Goal: Information Seeking & Learning: Learn about a topic

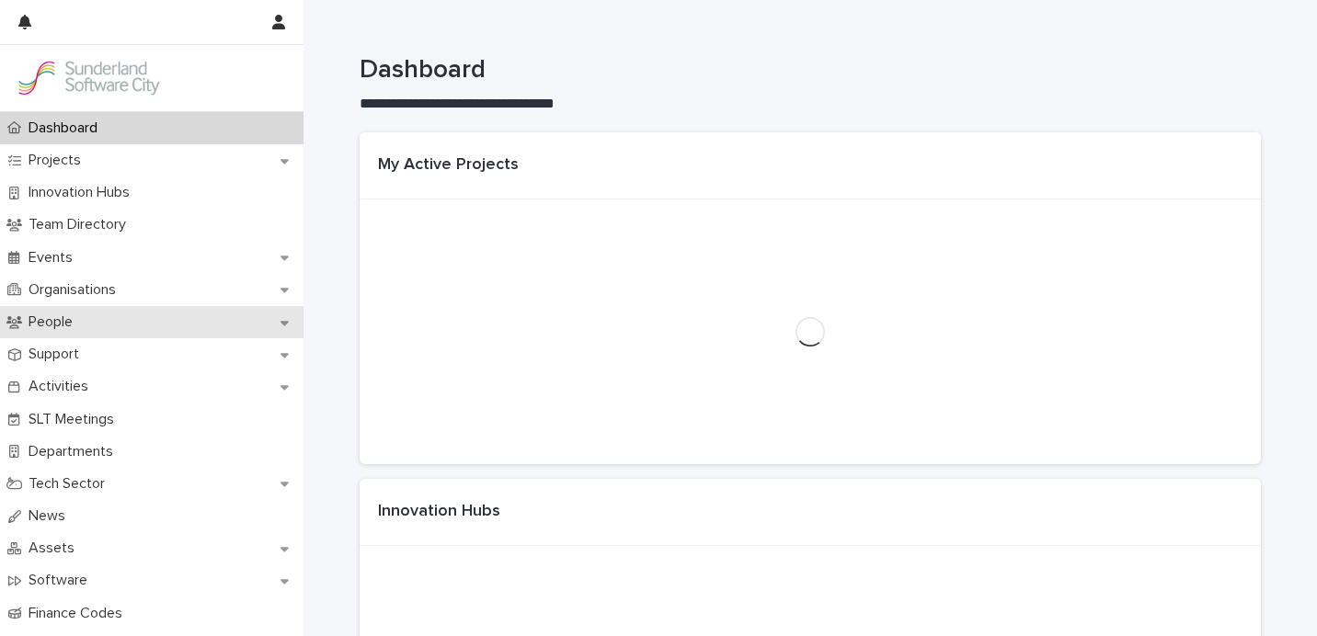
click at [117, 322] on div "People" at bounding box center [151, 322] width 303 height 32
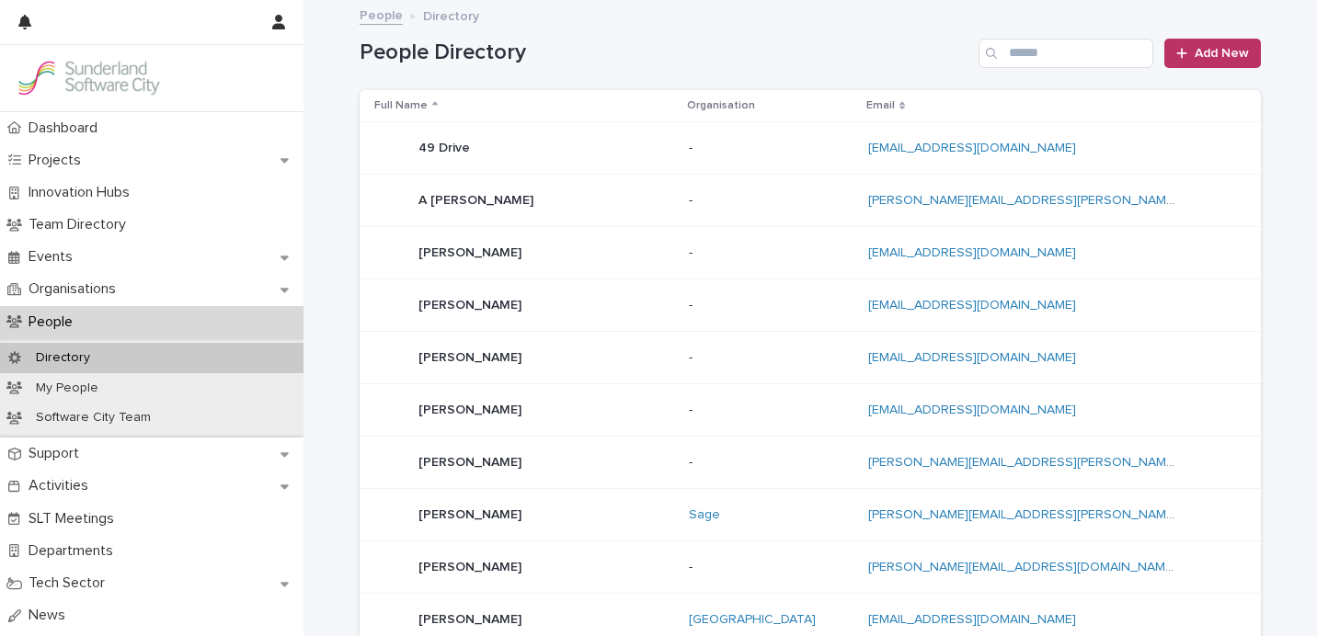
click at [1058, 68] on div "People Directory Add New" at bounding box center [810, 46] width 901 height 88
click at [1072, 58] on input "Search" at bounding box center [1065, 53] width 175 height 29
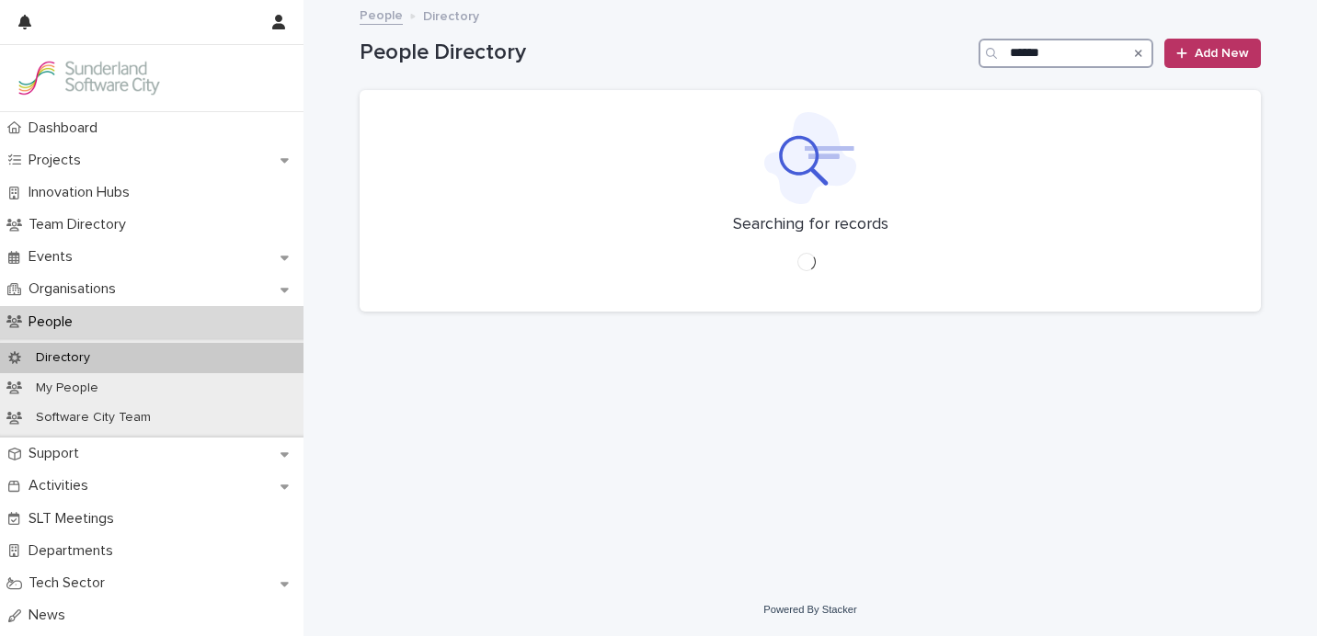
type input "*****"
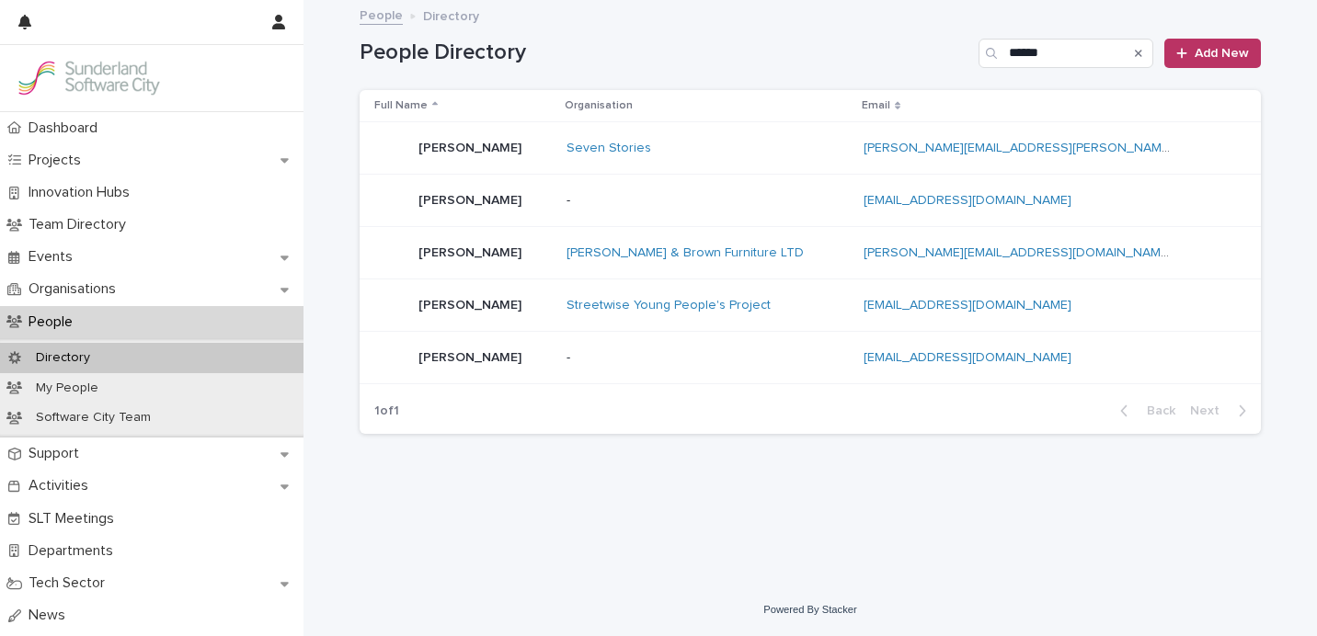
click at [784, 151] on div "Seven Stories" at bounding box center [707, 149] width 282 height 16
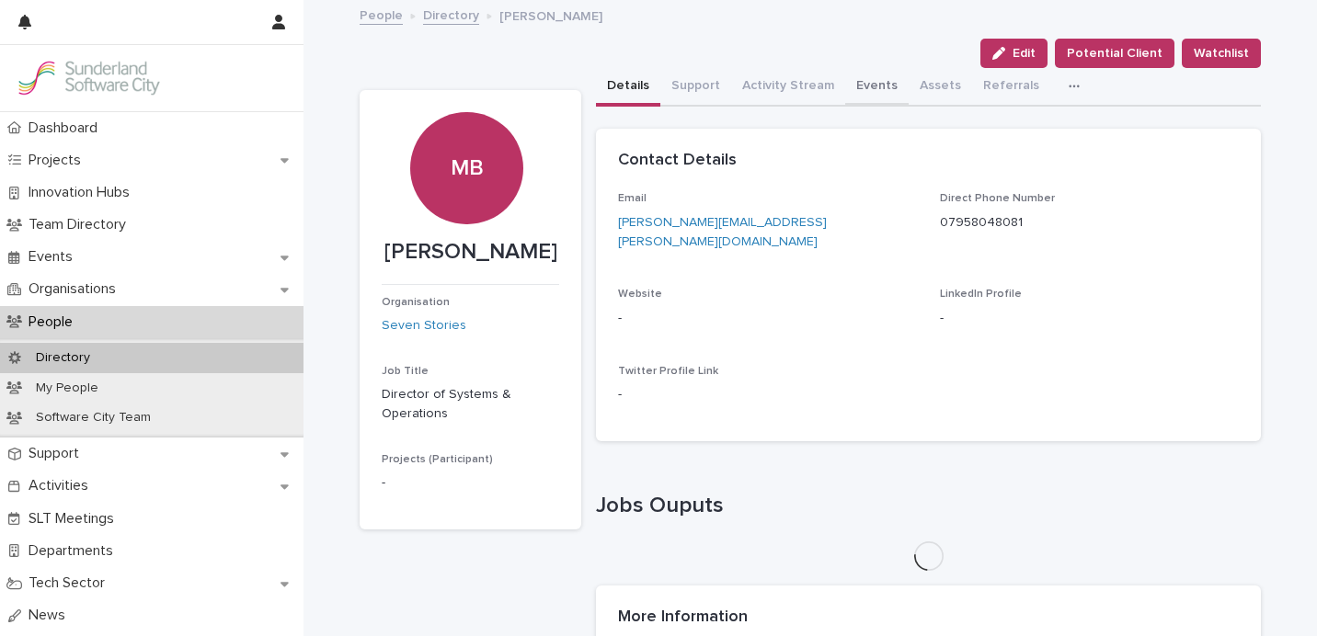
click at [884, 89] on button "Events" at bounding box center [876, 87] width 63 height 39
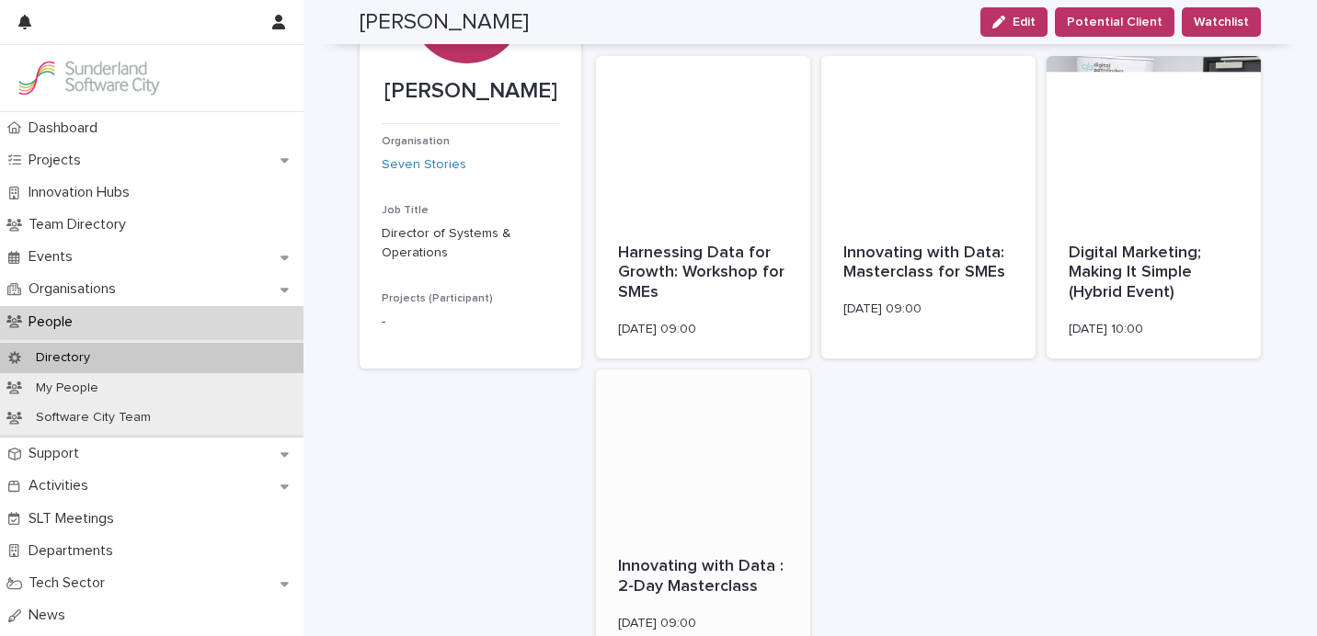
scroll to position [164, 0]
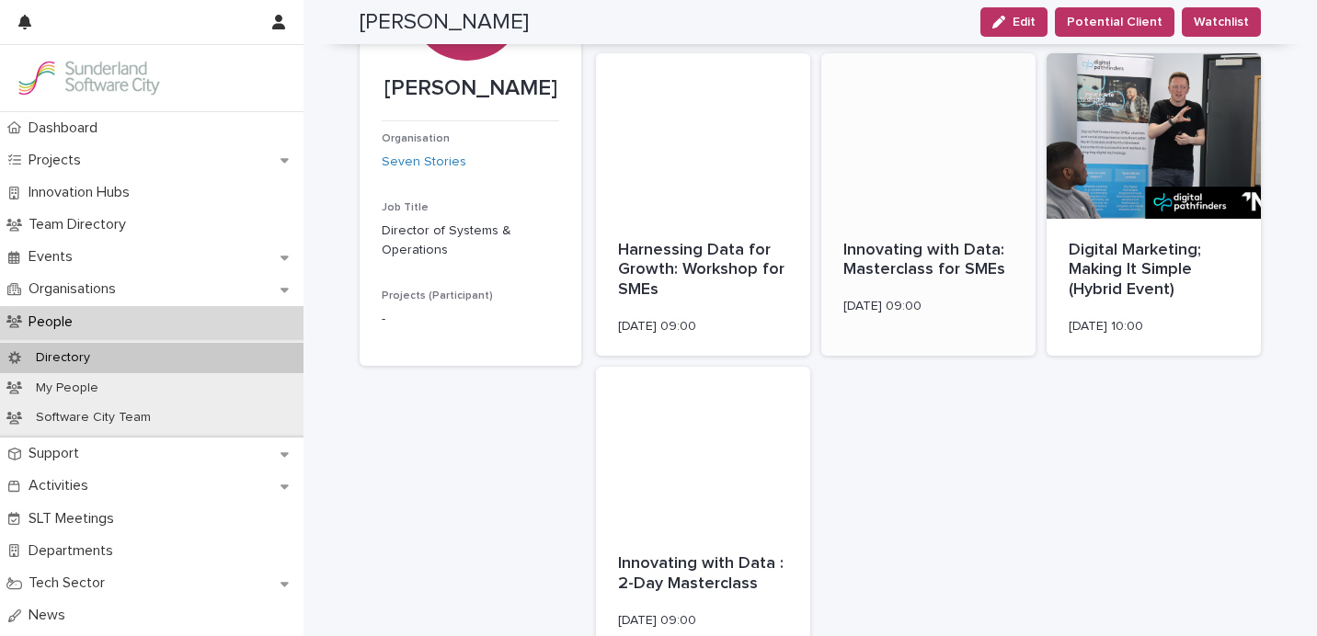
click at [913, 254] on p "Innovating with Data: Masterclass for SMEs" at bounding box center [928, 261] width 170 height 40
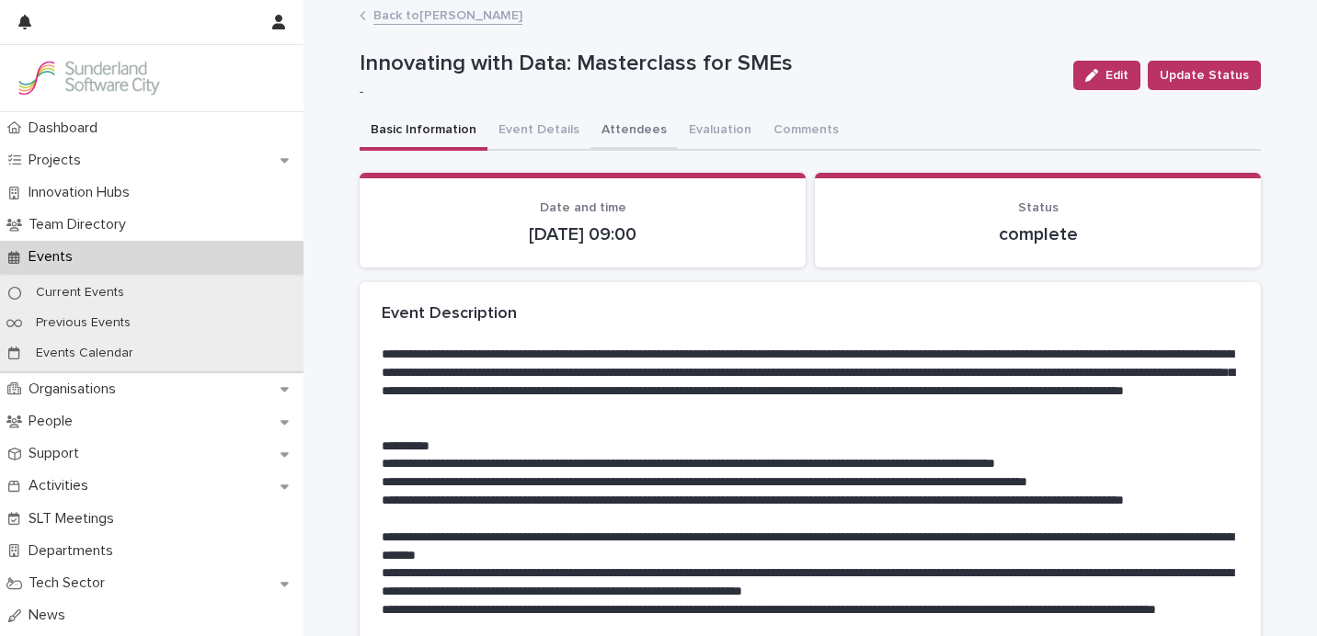
click at [615, 138] on button "Attendees" at bounding box center [633, 131] width 87 height 39
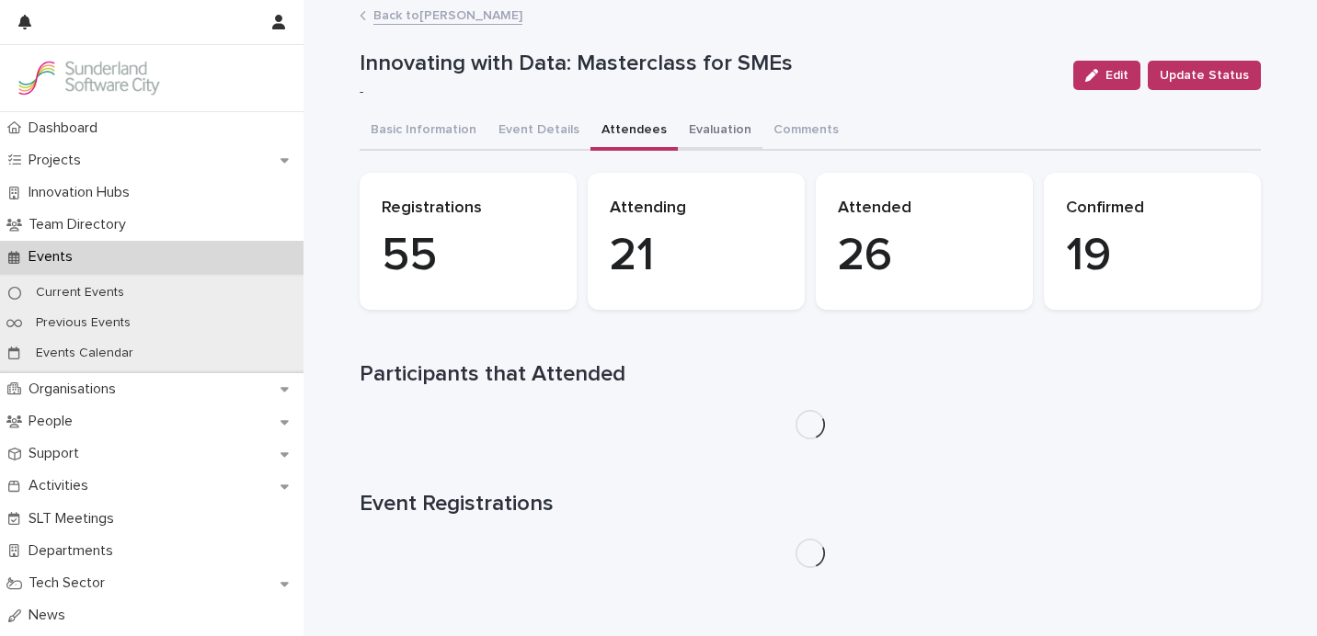
click at [680, 137] on button "Evaluation" at bounding box center [720, 131] width 85 height 39
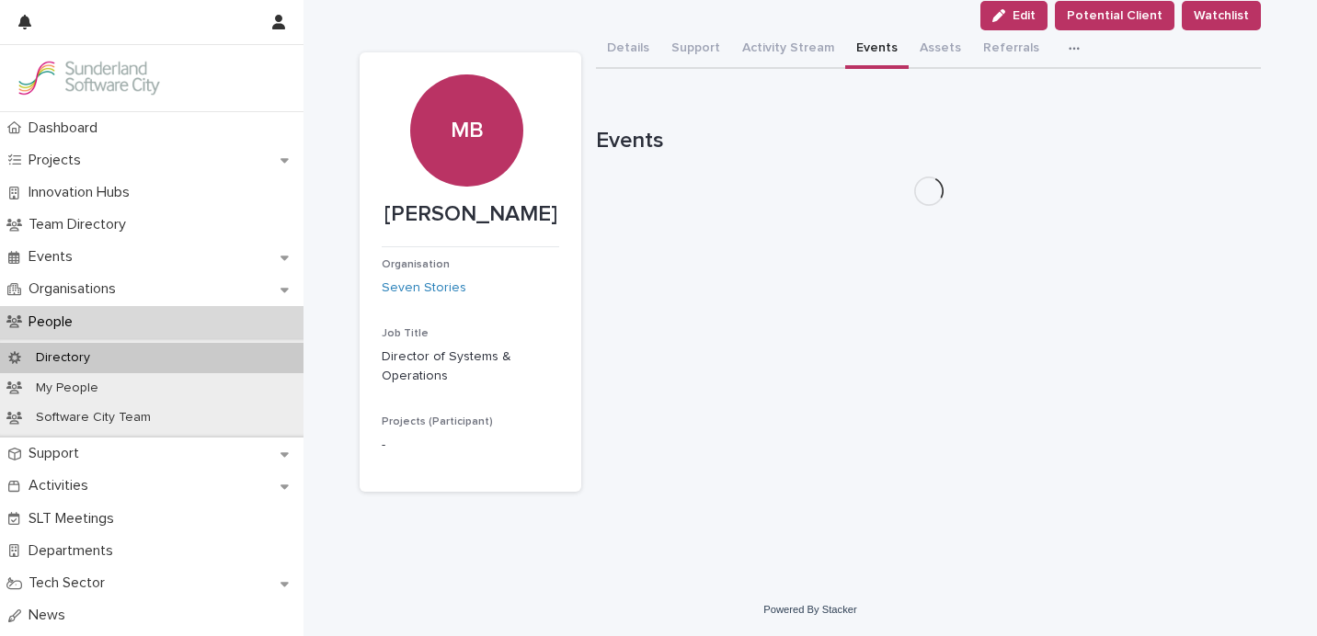
scroll to position [216, 0]
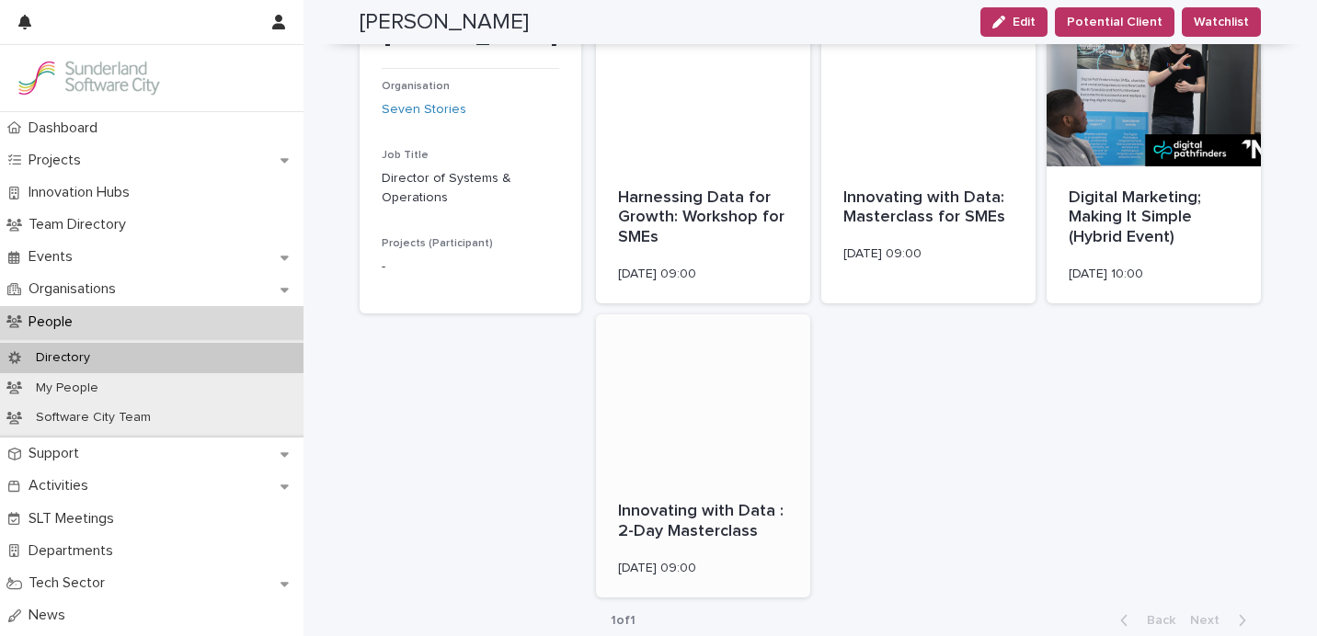
click at [664, 463] on div at bounding box center [703, 398] width 214 height 166
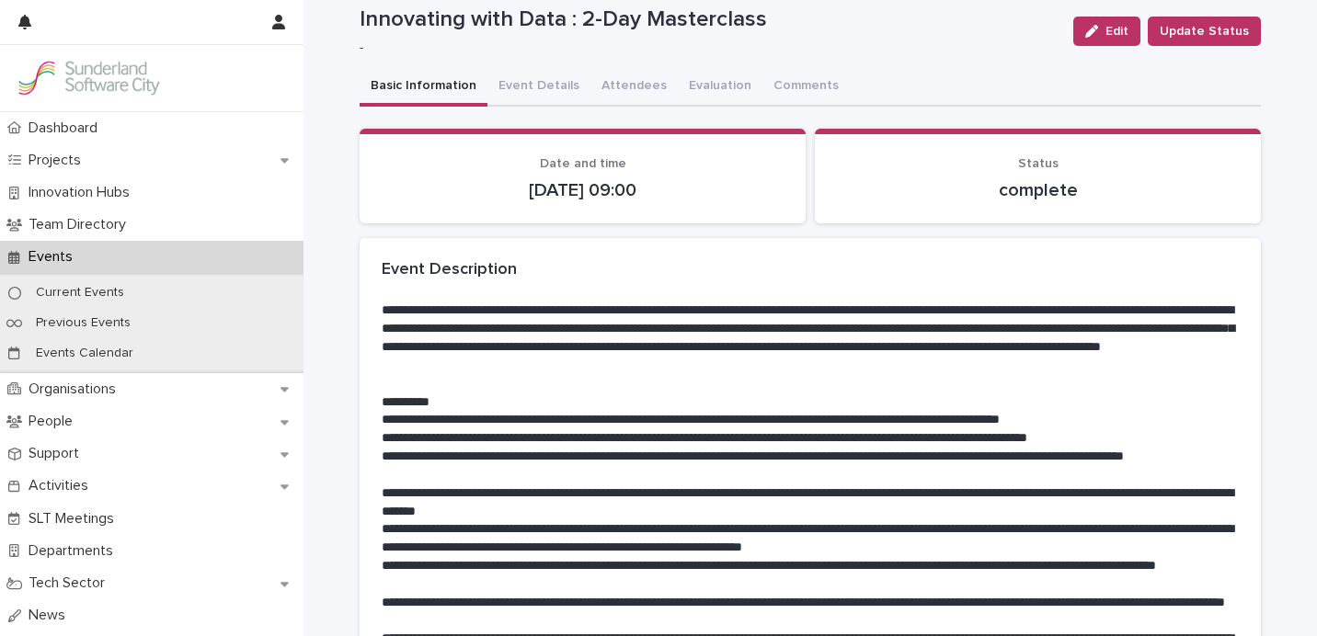
scroll to position [81, 0]
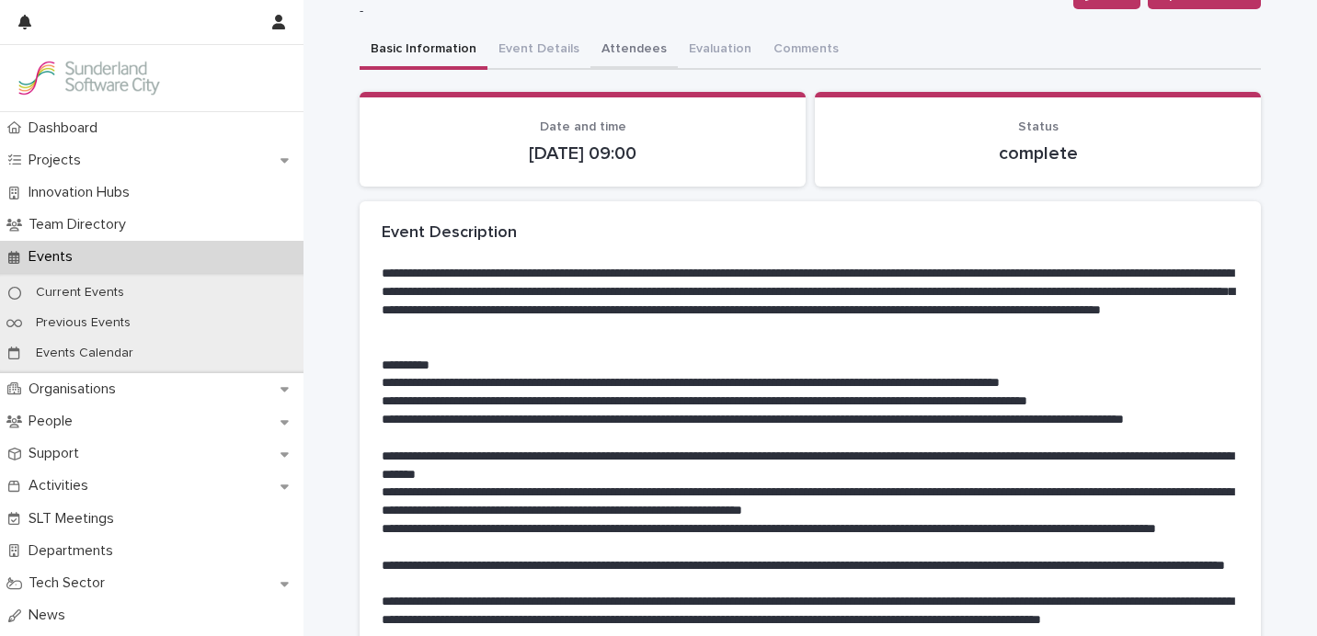
click at [622, 32] on div "**********" at bounding box center [810, 488] width 901 height 1134
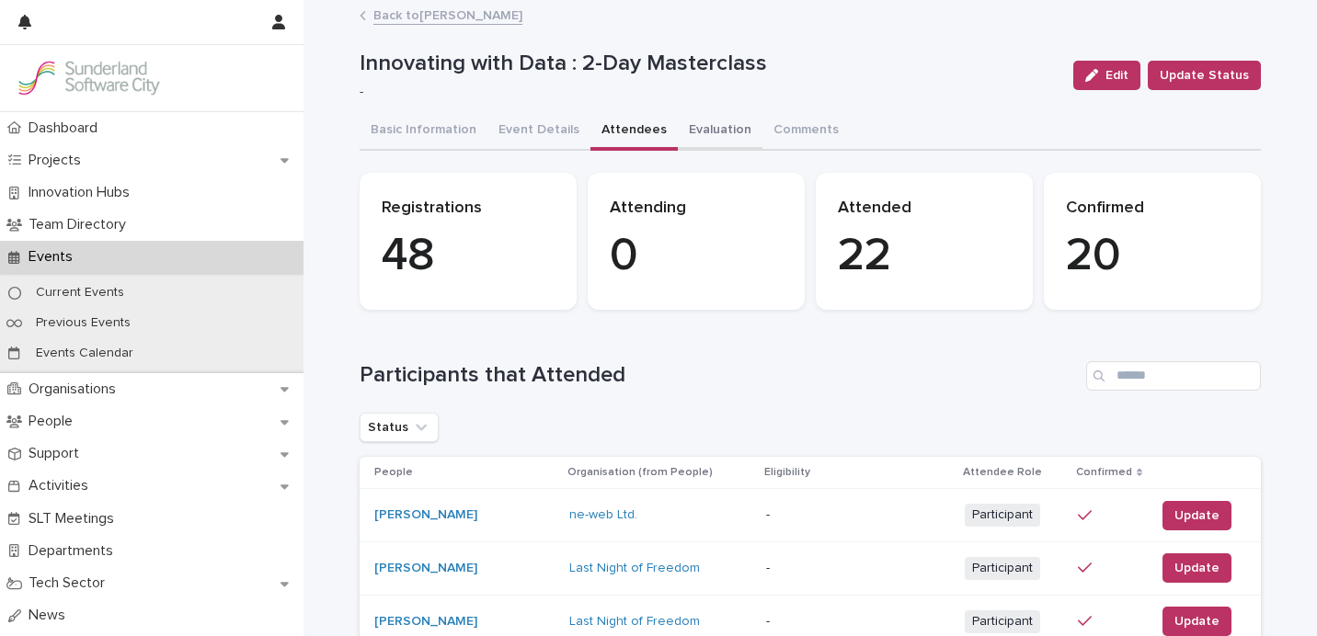
drag, startPoint x: 698, startPoint y: 126, endPoint x: 709, endPoint y: 132, distance: 12.3
click at [698, 126] on button "Evaluation" at bounding box center [720, 131] width 85 height 39
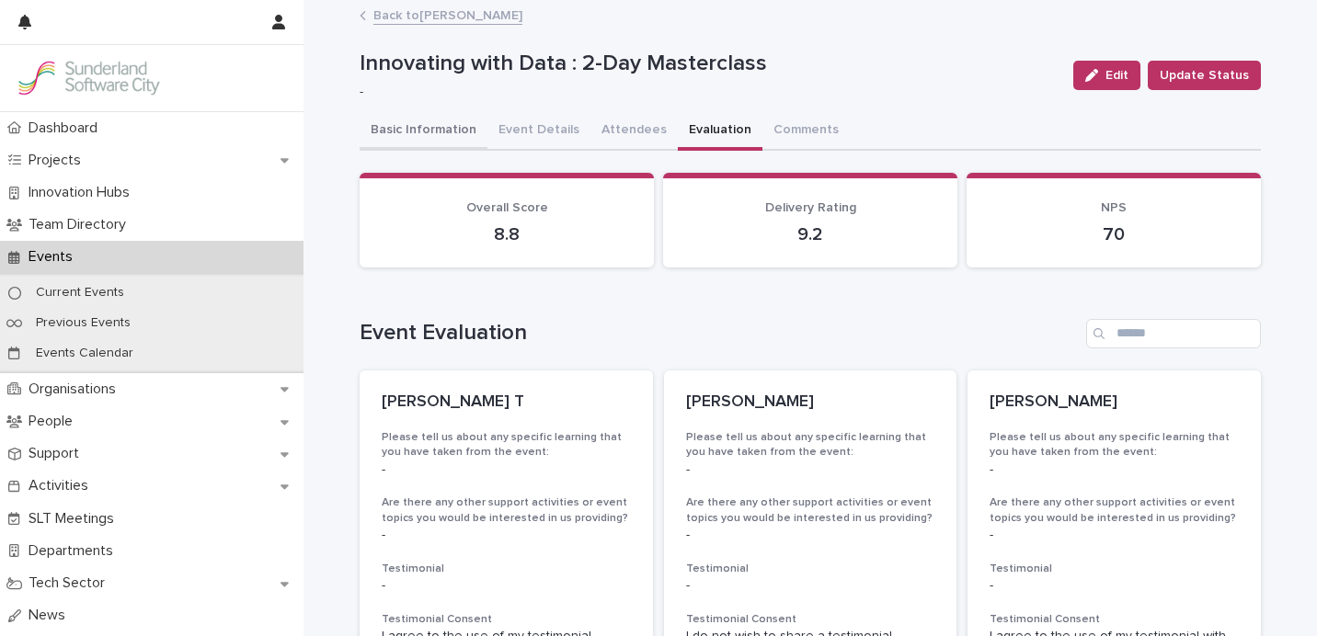
click at [452, 146] on button "Basic Information" at bounding box center [424, 131] width 128 height 39
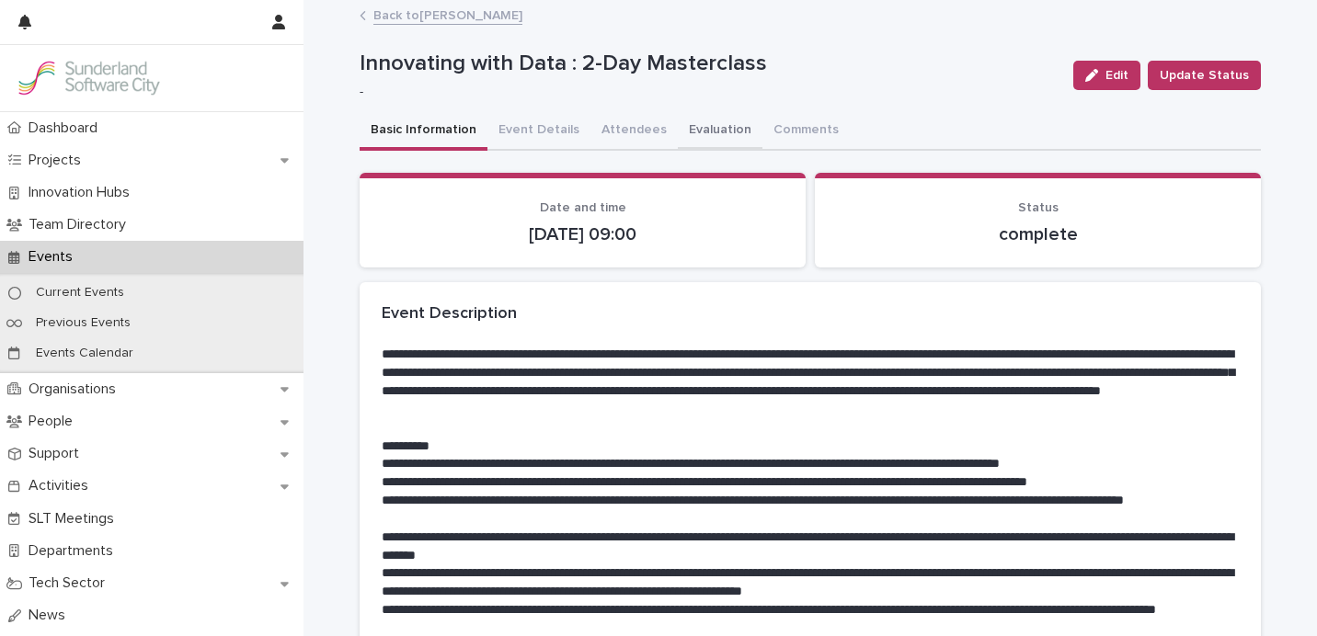
click at [694, 125] on button "Evaluation" at bounding box center [720, 131] width 85 height 39
